Goal: Navigation & Orientation: Find specific page/section

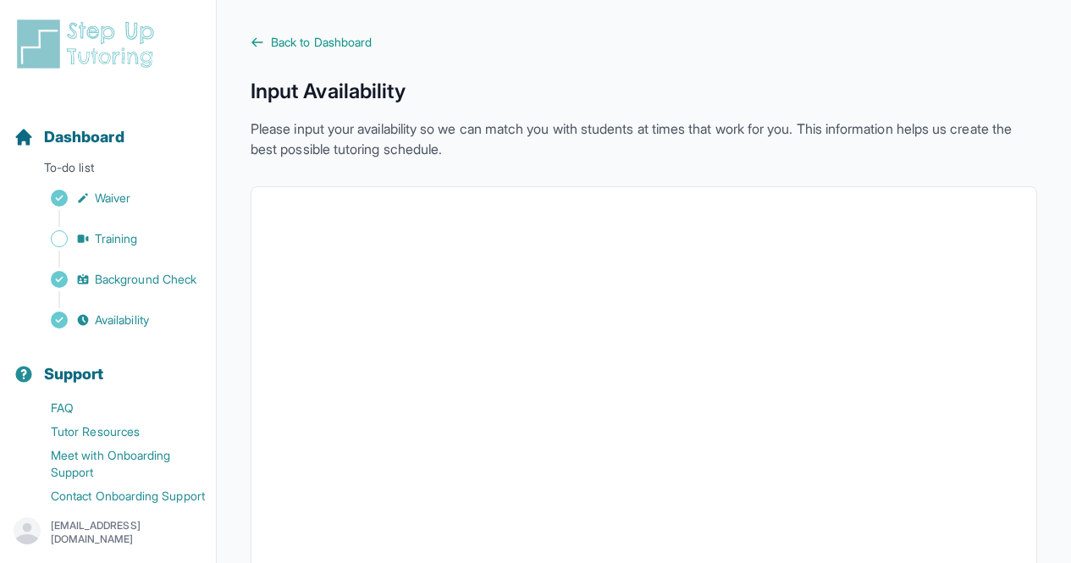
scroll to position [33, 0]
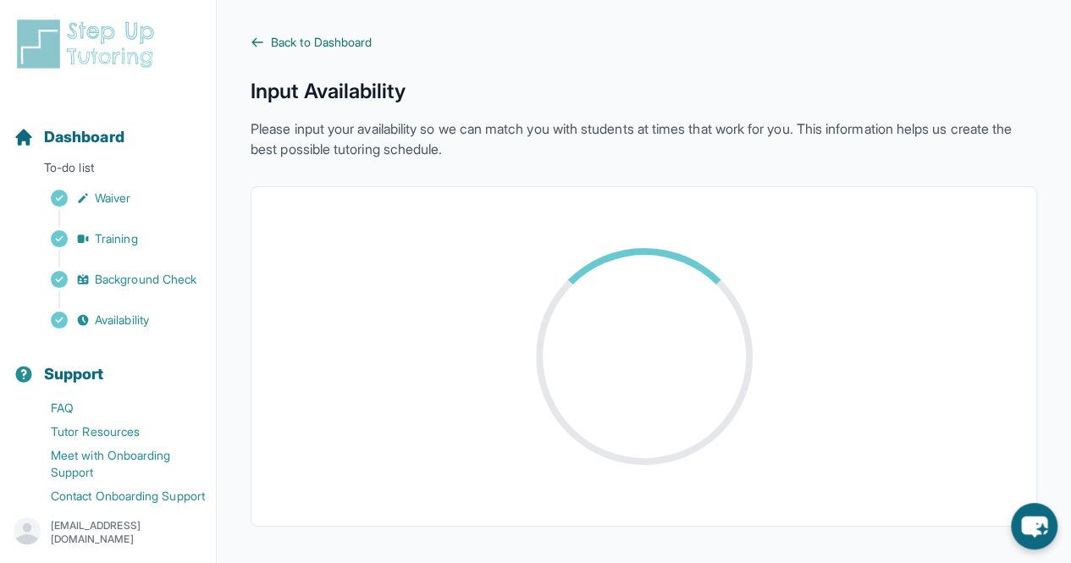
click at [340, 41] on span "Back to Dashboard" at bounding box center [321, 42] width 101 height 17
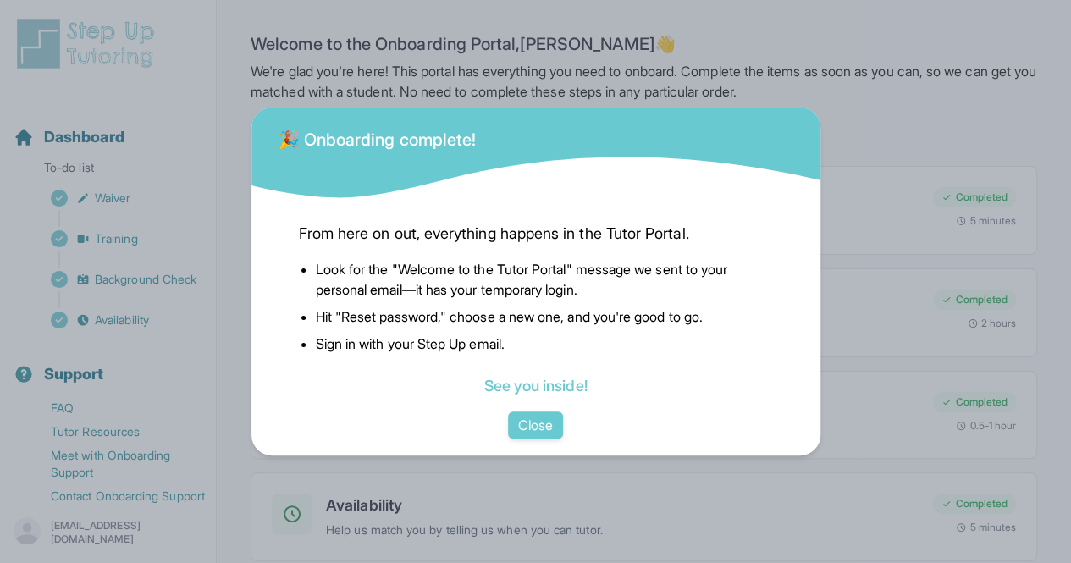
click at [555, 370] on div "From here on out, everything happens in the Tutor Portal. Look for the "Welcome…" at bounding box center [536, 306] width 474 height 183
click at [555, 378] on link "See you inside!" at bounding box center [534, 386] width 103 height 18
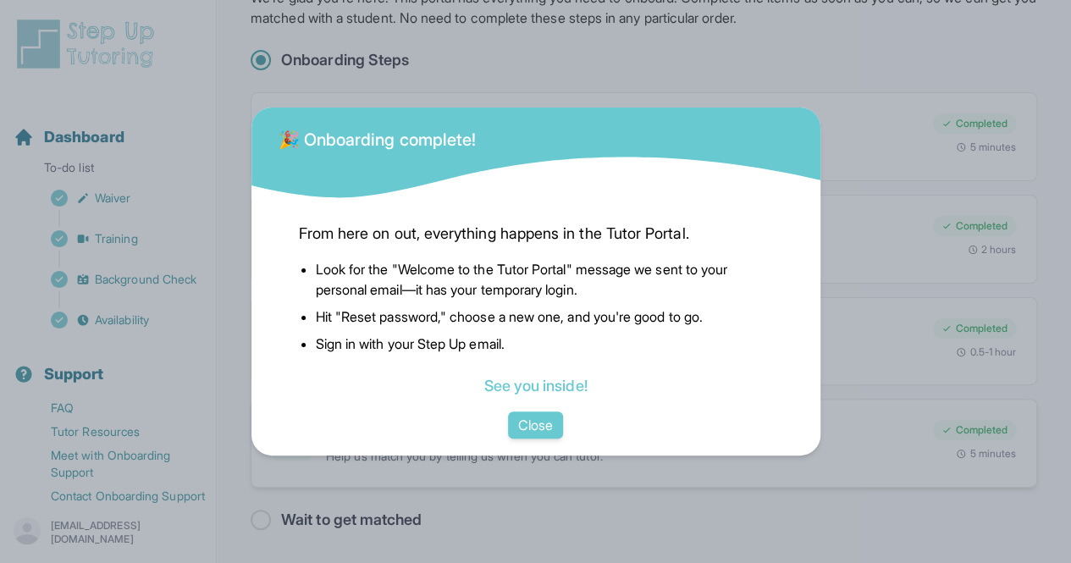
click at [533, 422] on button "Close" at bounding box center [535, 424] width 55 height 27
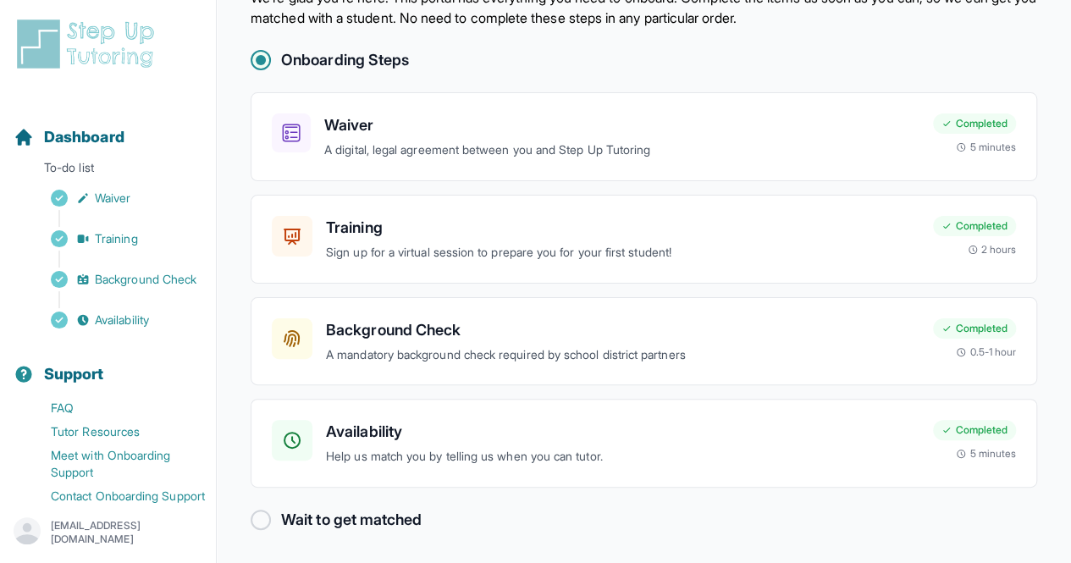
click at [256, 516] on div at bounding box center [261, 520] width 20 height 20
